Goal: Contribute content: Add original content to the website for others to see

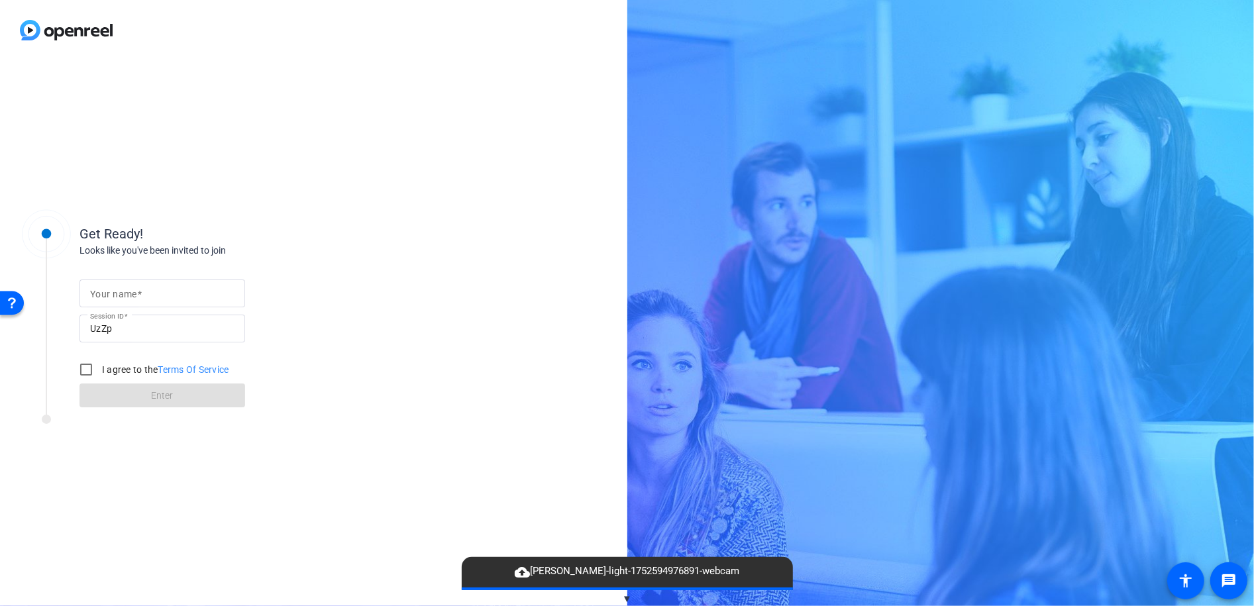
click at [170, 299] on input "Your name" at bounding box center [162, 294] width 144 height 16
type input "[PERSON_NAME]"
click at [89, 372] on input "I agree to the Terms Of Service" at bounding box center [86, 369] width 26 height 26
checkbox input "true"
click at [154, 392] on span "Enter" at bounding box center [163, 396] width 22 height 14
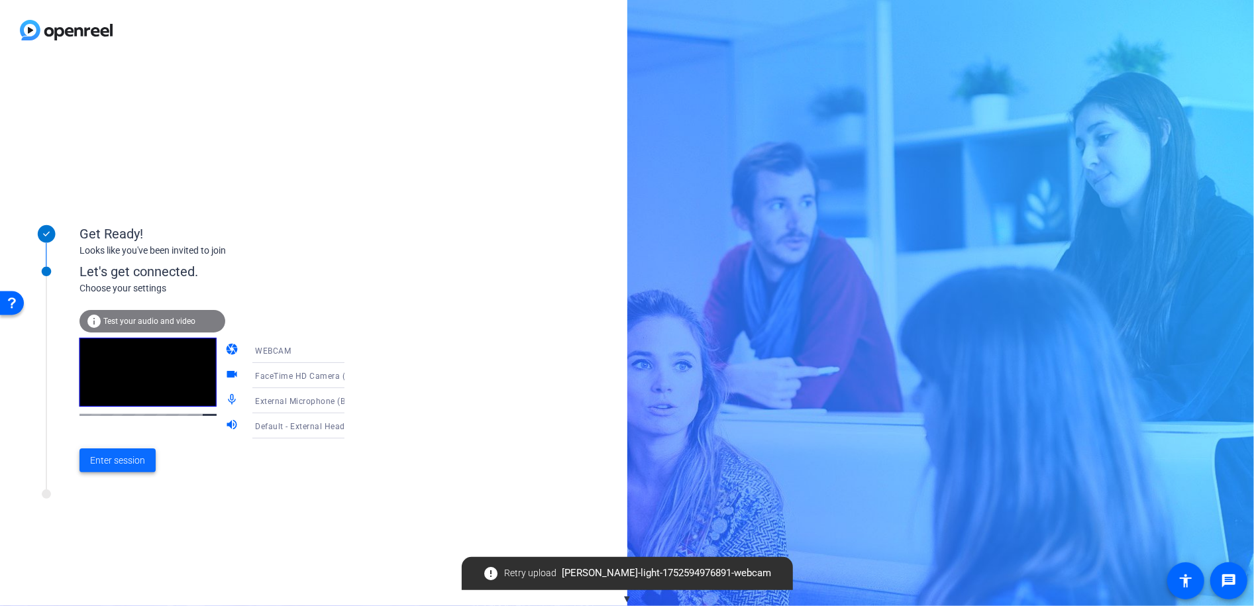
click at [125, 466] on span "Enter session" at bounding box center [117, 461] width 55 height 14
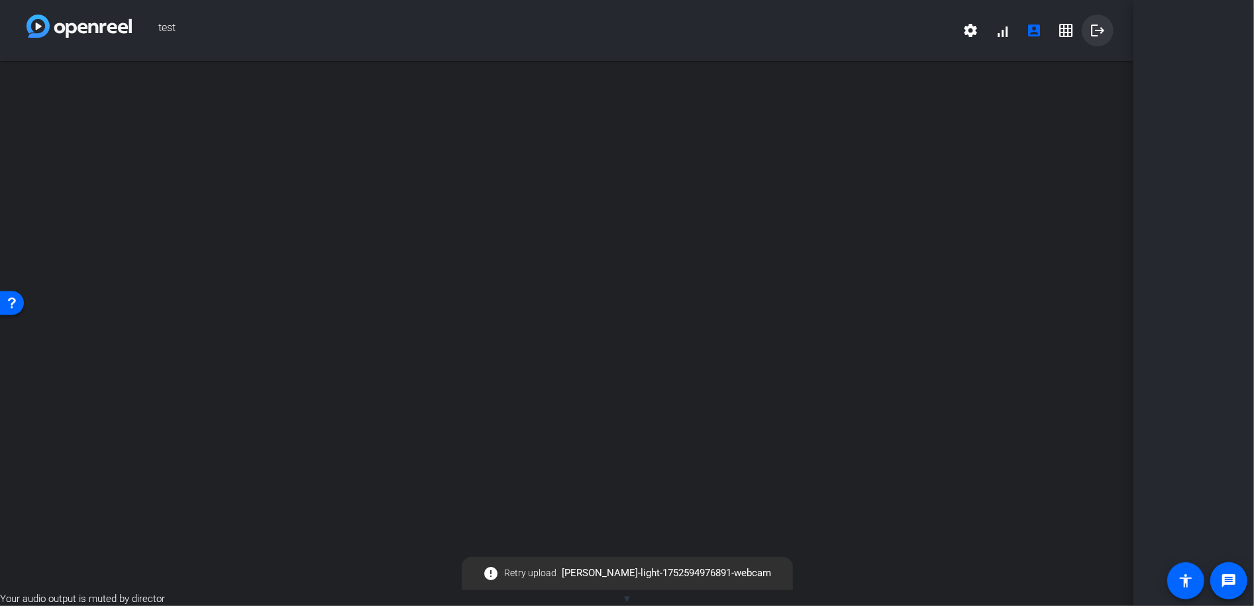
click at [1097, 36] on mat-icon "logout" at bounding box center [1098, 31] width 16 height 16
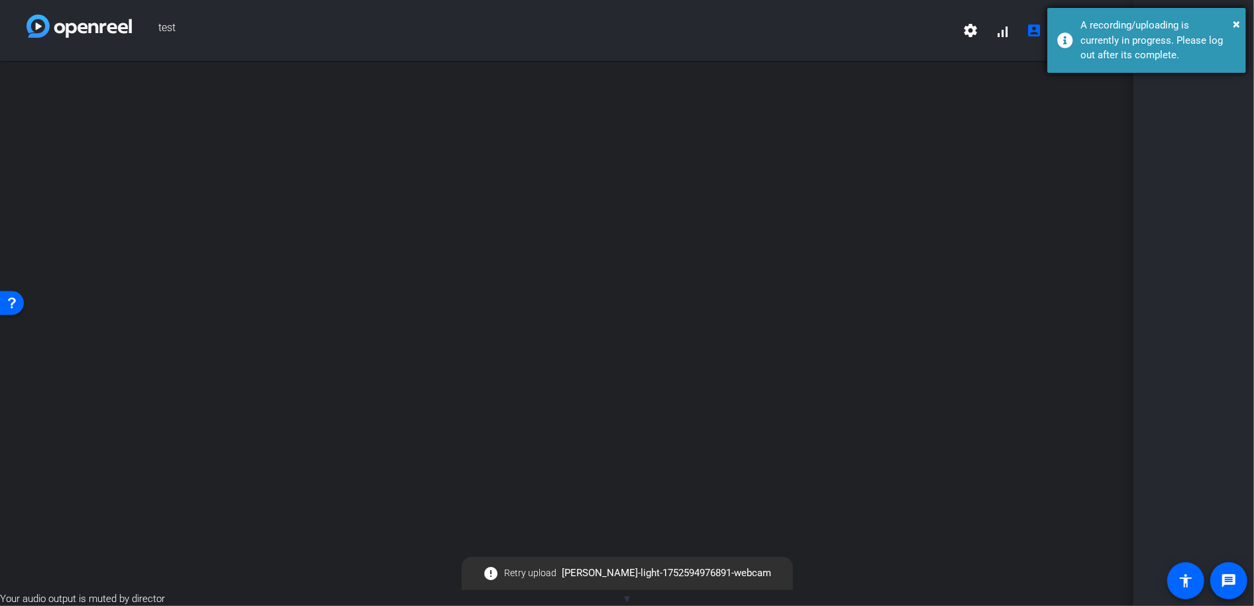
click at [1229, 19] on div "A recording/uploading is currently in progress. Please log out after its comple…" at bounding box center [1158, 40] width 156 height 45
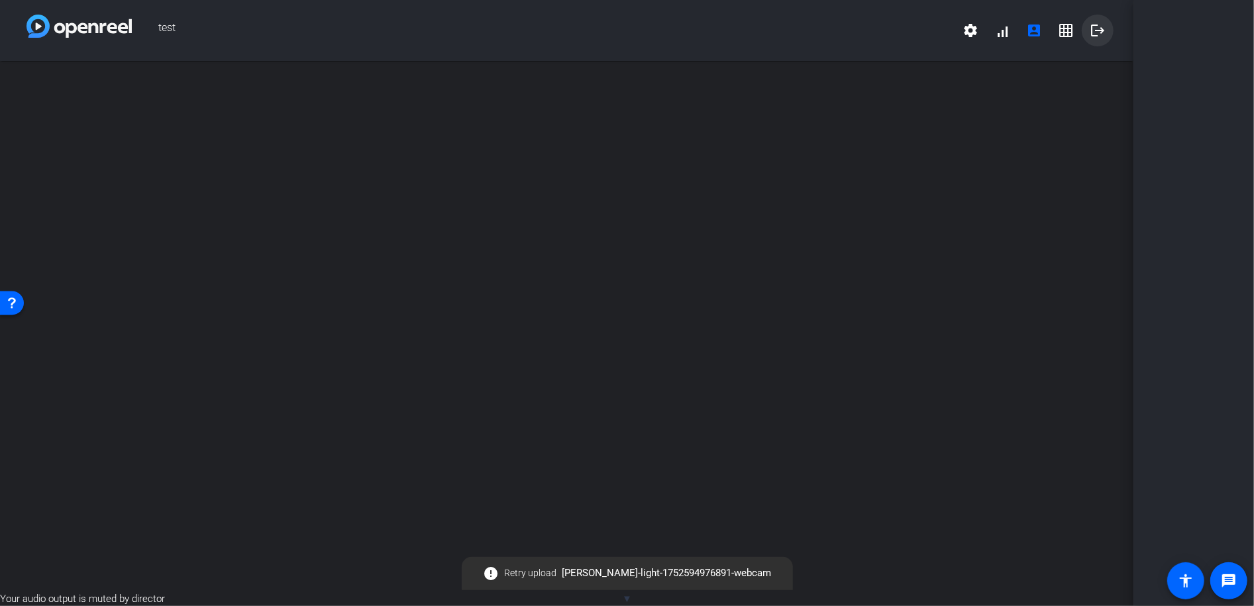
click at [1086, 40] on span at bounding box center [1098, 31] width 32 height 32
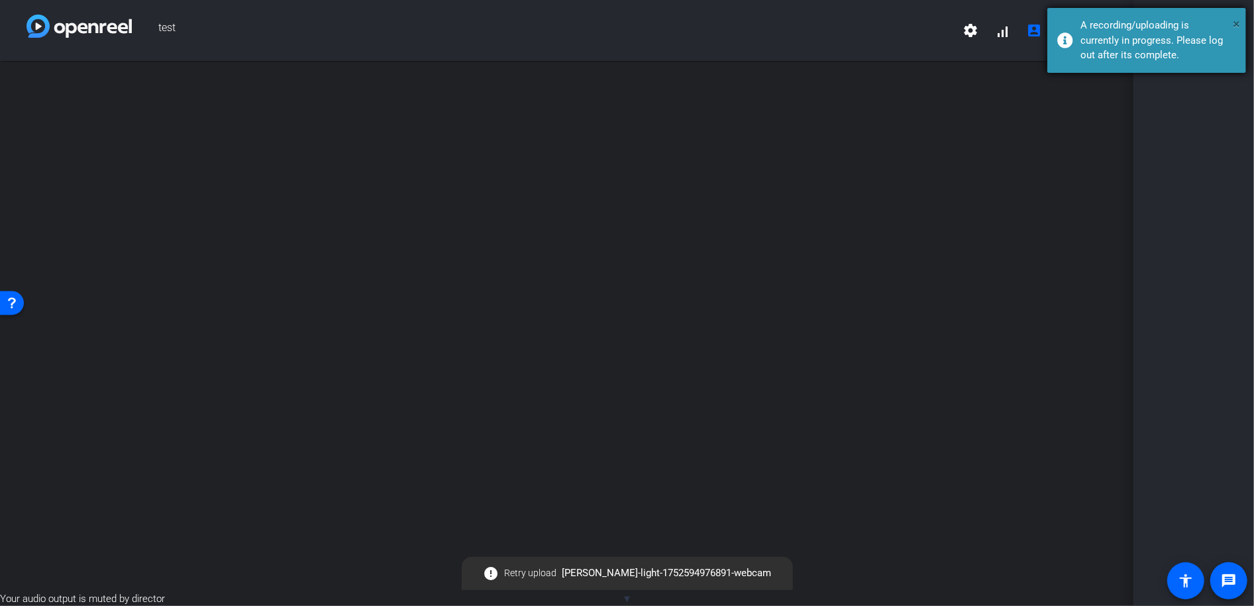
click at [0, 0] on div "× A recording/uploading is currently in progress. Please log out after its comp…" at bounding box center [0, 0] width 0 height 0
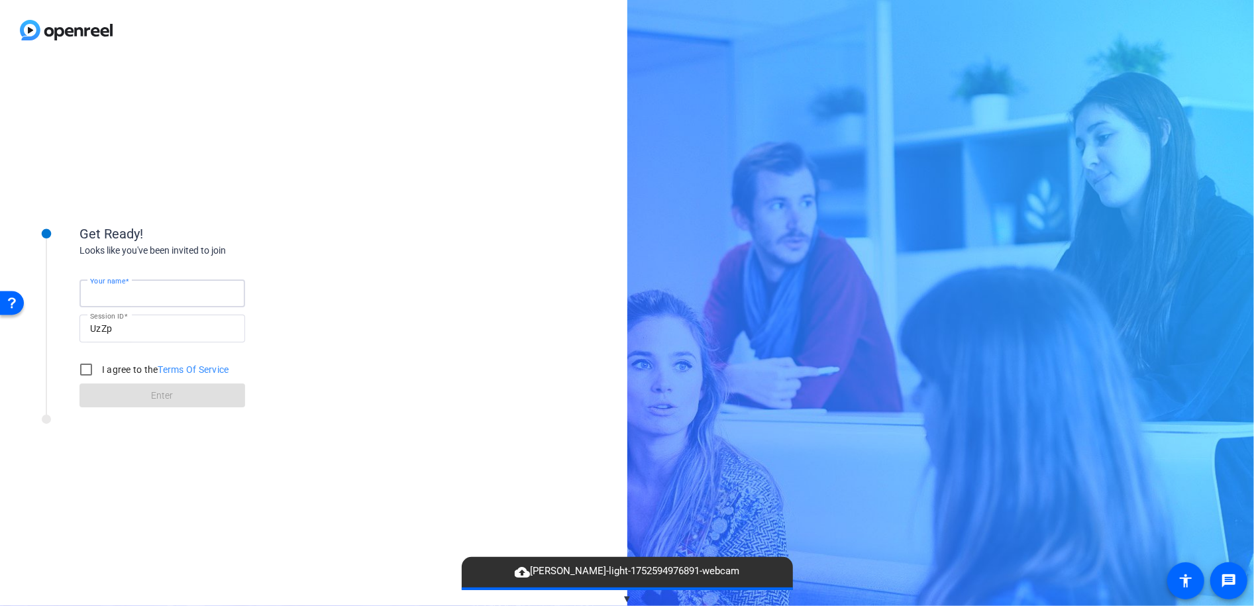
click at [144, 296] on input "Your name" at bounding box center [162, 294] width 144 height 16
type input "[PERSON_NAME]"
click at [85, 372] on input "I agree to the Terms Of Service" at bounding box center [86, 369] width 26 height 26
checkbox input "true"
click at [147, 398] on span at bounding box center [162, 396] width 166 height 32
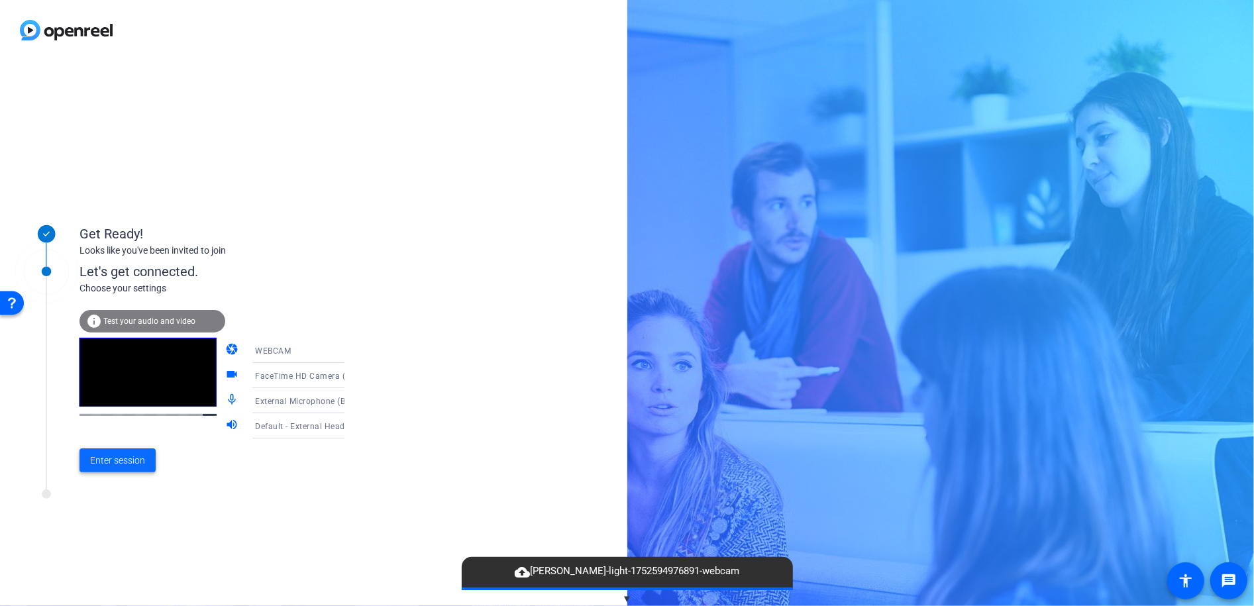
click at [119, 466] on span "Enter session" at bounding box center [117, 461] width 55 height 14
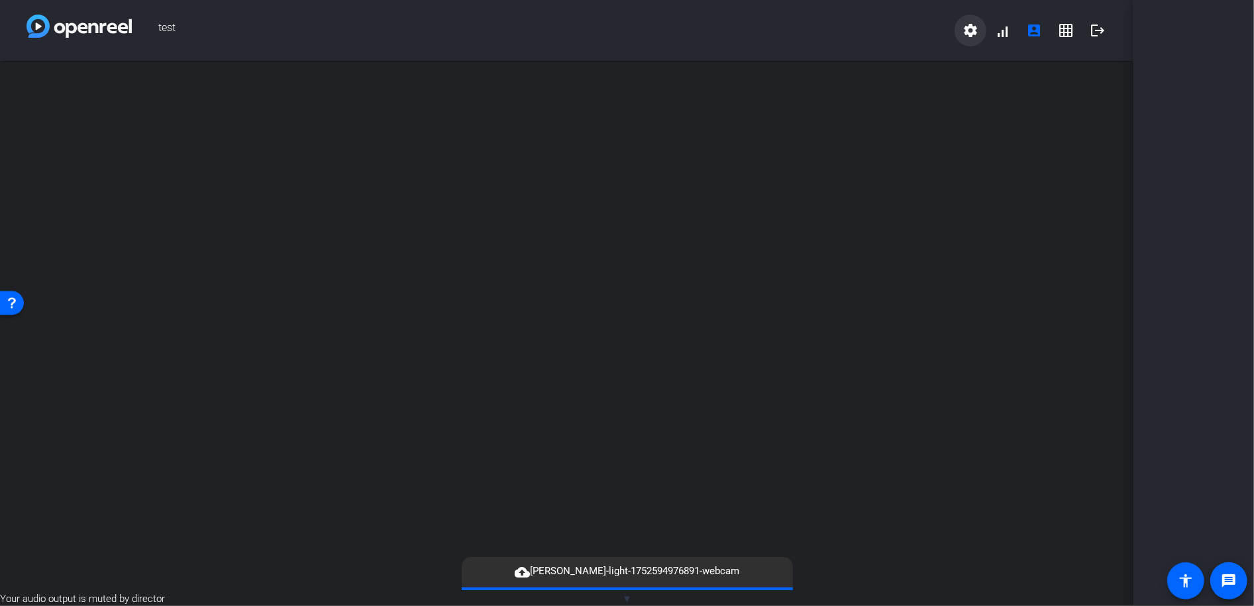
click at [972, 32] on mat-icon "settings" at bounding box center [971, 31] width 16 height 16
click at [228, 56] on div at bounding box center [116, 56] width 223 height 0
click at [36, 29] on img at bounding box center [78, 26] width 105 height 23
click at [23, 25] on div "test settings signal_cellular_alt account_box grid_on logout" at bounding box center [566, 30] width 1133 height 61
drag, startPoint x: 32, startPoint y: 26, endPoint x: 60, endPoint y: 38, distance: 30.3
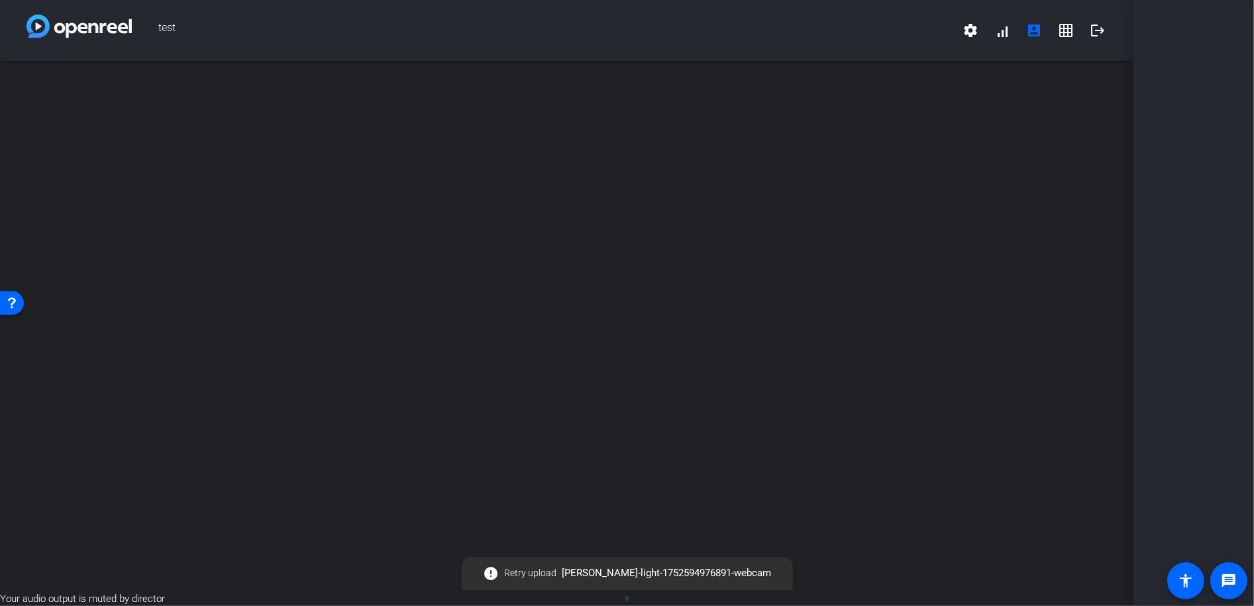
click at [33, 26] on img at bounding box center [78, 26] width 105 height 23
click at [972, 28] on mat-icon "settings" at bounding box center [971, 31] width 16 height 16
click at [1092, 38] on div at bounding box center [627, 303] width 1254 height 606
click at [1094, 36] on mat-icon "logout" at bounding box center [1098, 31] width 16 height 16
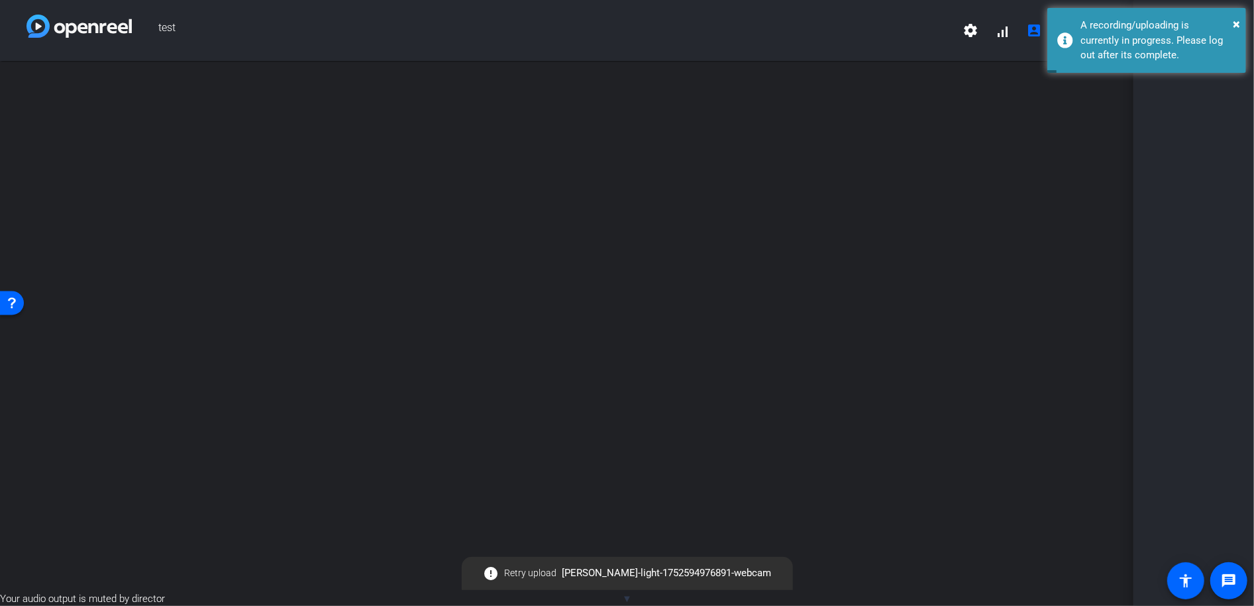
click at [670, 569] on span "error Retry upload [PERSON_NAME]-light-1752594976891-webcam" at bounding box center [626, 574] width 301 height 24
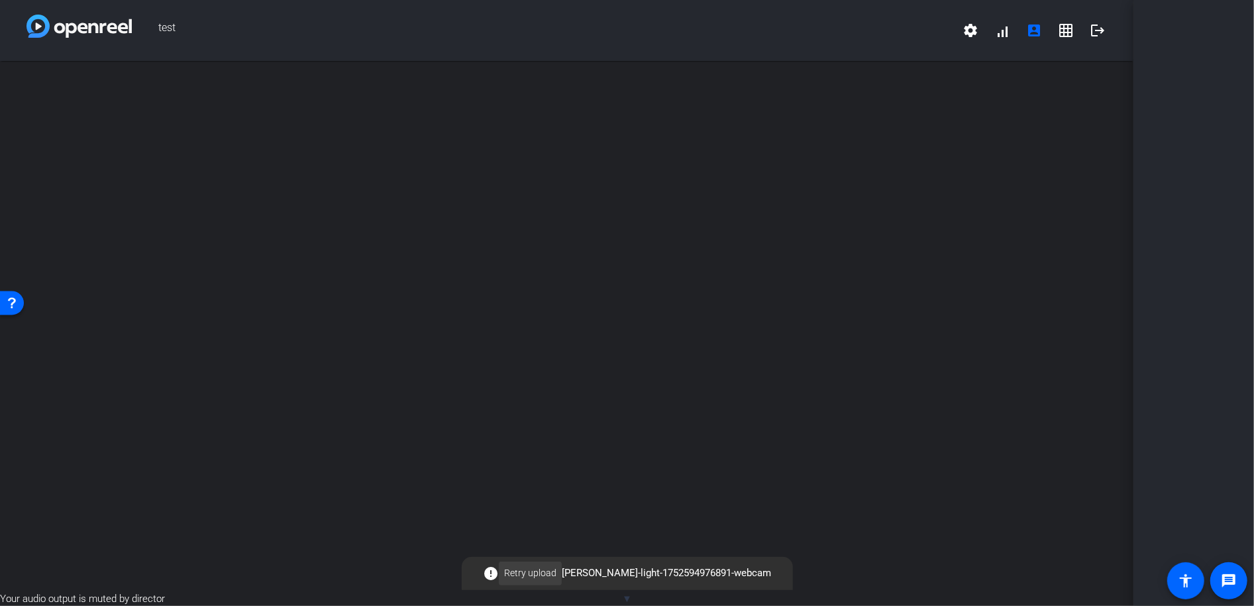
click at [513, 575] on span "Retry upload" at bounding box center [530, 573] width 52 height 14
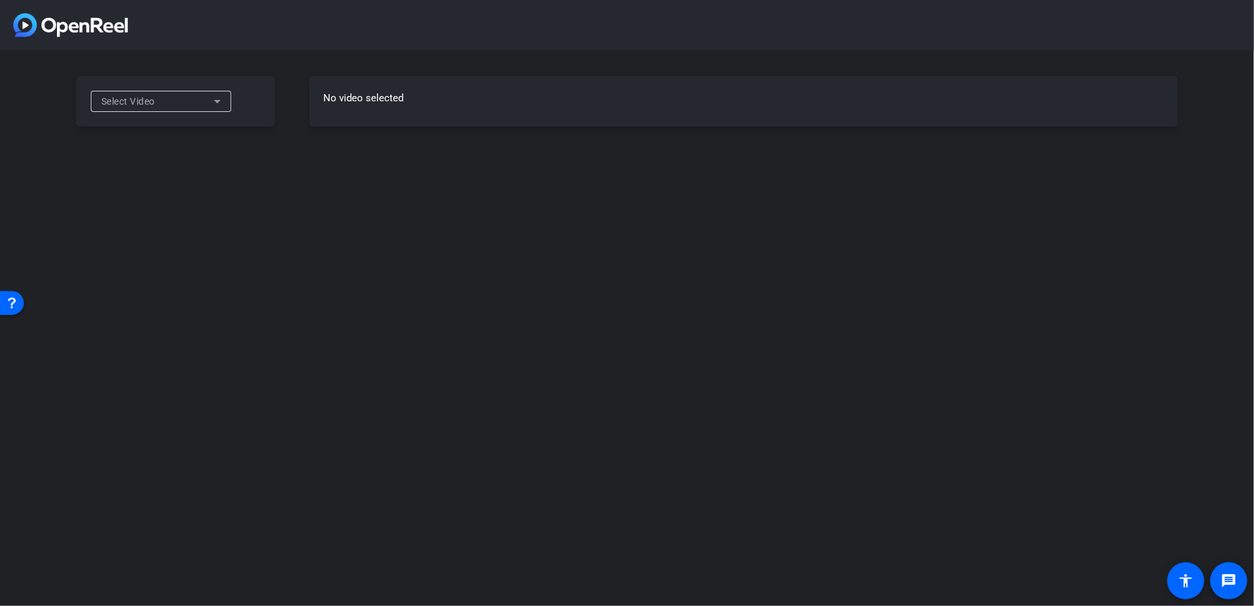
drag, startPoint x: 424, startPoint y: 117, endPoint x: 589, endPoint y: 87, distance: 167.5
click at [425, 117] on div "No video selected" at bounding box center [743, 101] width 868 height 50
